Goal: Task Accomplishment & Management: Manage account settings

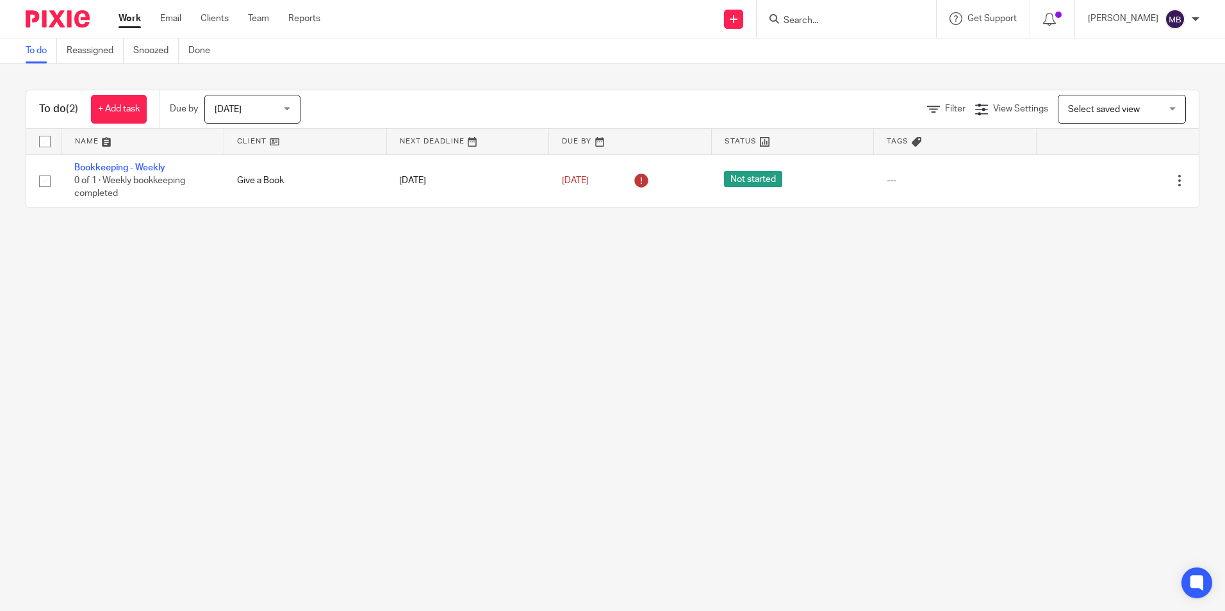
click at [864, 449] on main "To do Reassigned Snoozed Done To do (2) + Add task Due by Today Today Today Tom…" at bounding box center [612, 305] width 1225 height 611
click at [218, 23] on link "Clients" at bounding box center [215, 18] width 28 height 13
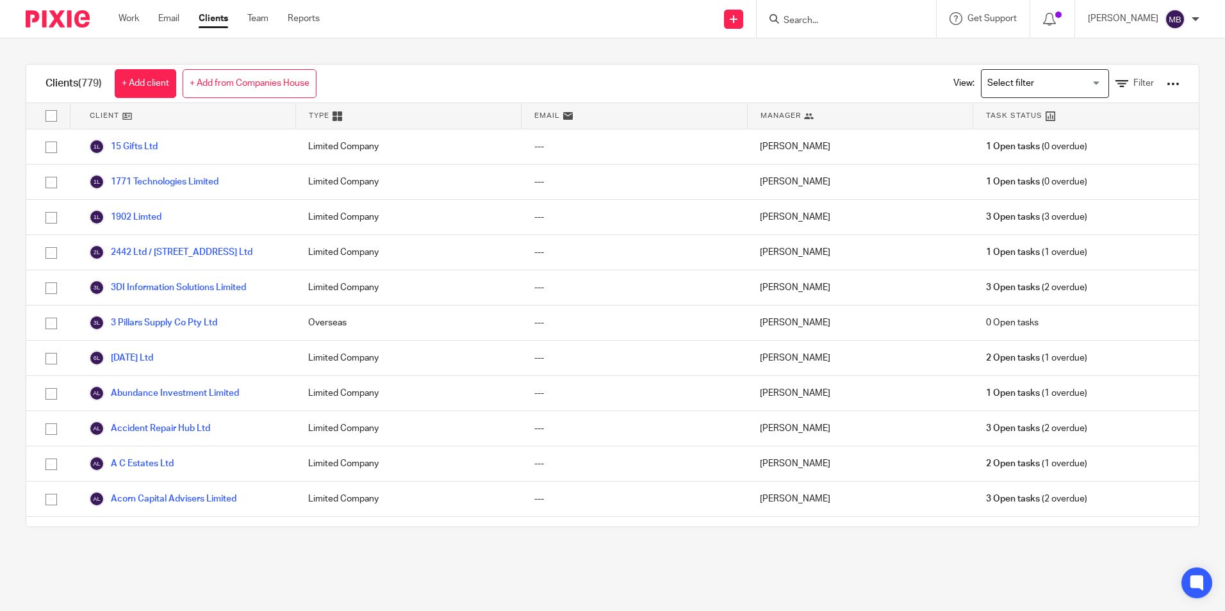
click at [879, 13] on form at bounding box center [850, 19] width 136 height 16
click at [830, 23] on input "Search" at bounding box center [839, 21] width 115 height 12
type input "potters"
click at [845, 49] on link at bounding box center [873, 49] width 186 height 19
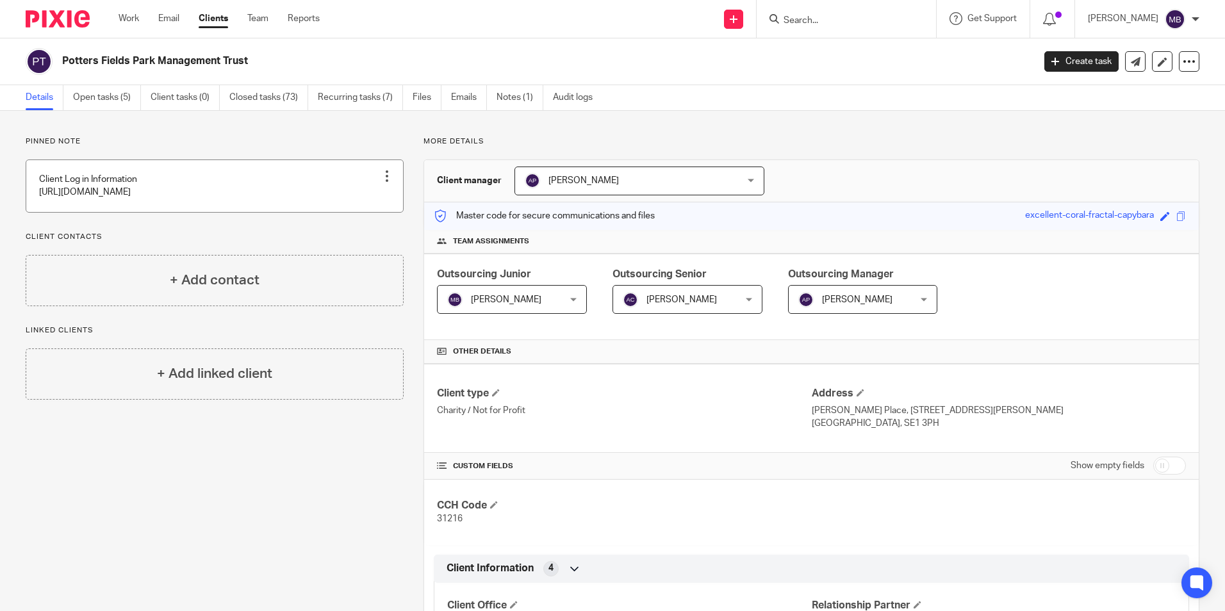
click at [370, 187] on link at bounding box center [214, 186] width 377 height 52
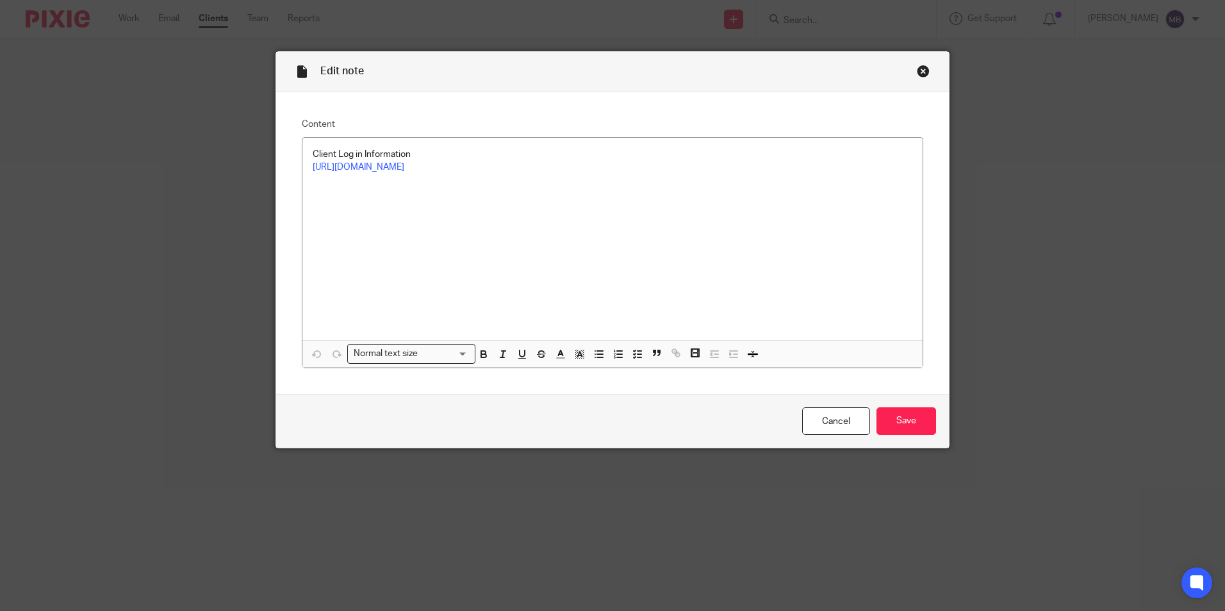
click at [917, 67] on div "Close this dialog window" at bounding box center [923, 71] width 13 height 13
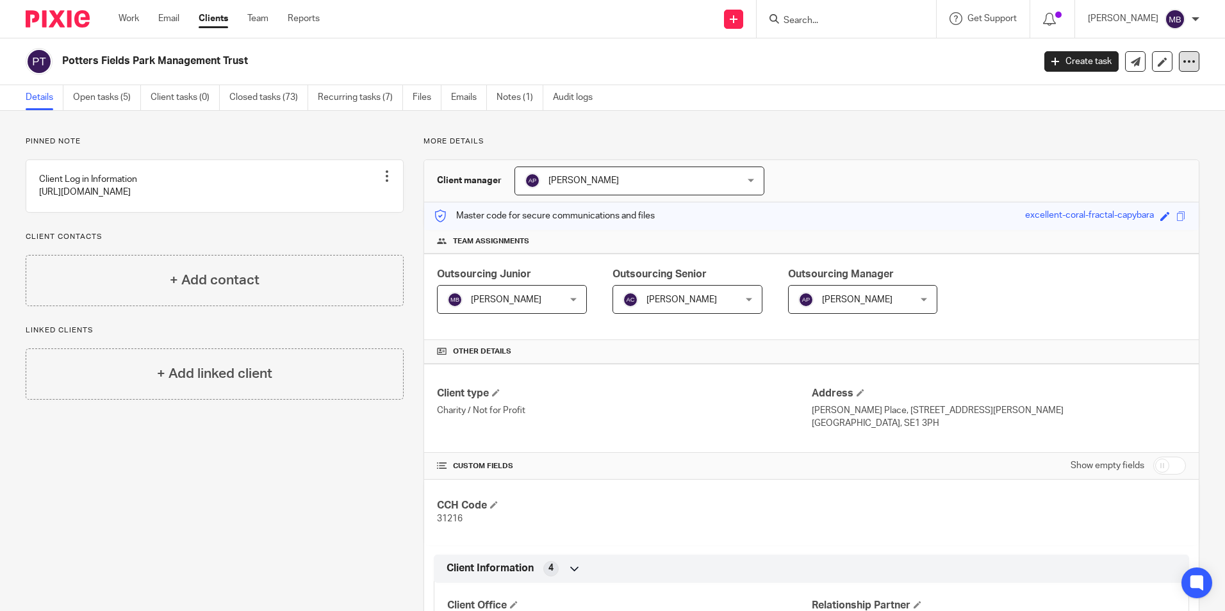
click at [1179, 69] on div at bounding box center [1189, 61] width 21 height 21
click at [100, 103] on link "Open tasks (5)" at bounding box center [107, 97] width 68 height 25
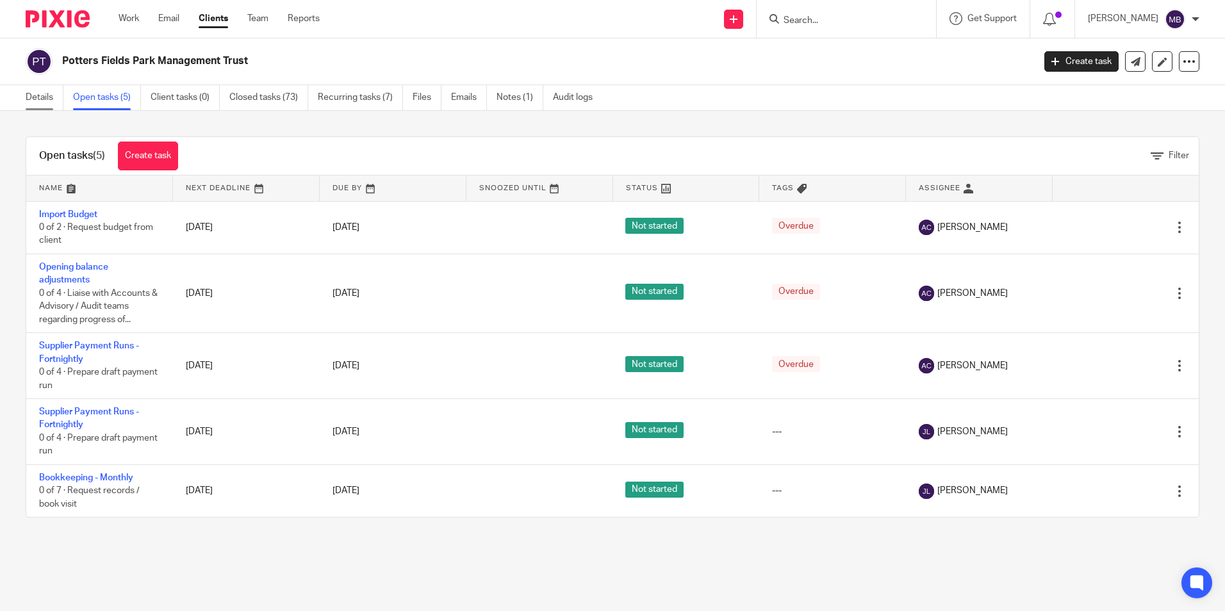
click at [50, 103] on link "Details" at bounding box center [45, 97] width 38 height 25
